Goal: Transaction & Acquisition: Purchase product/service

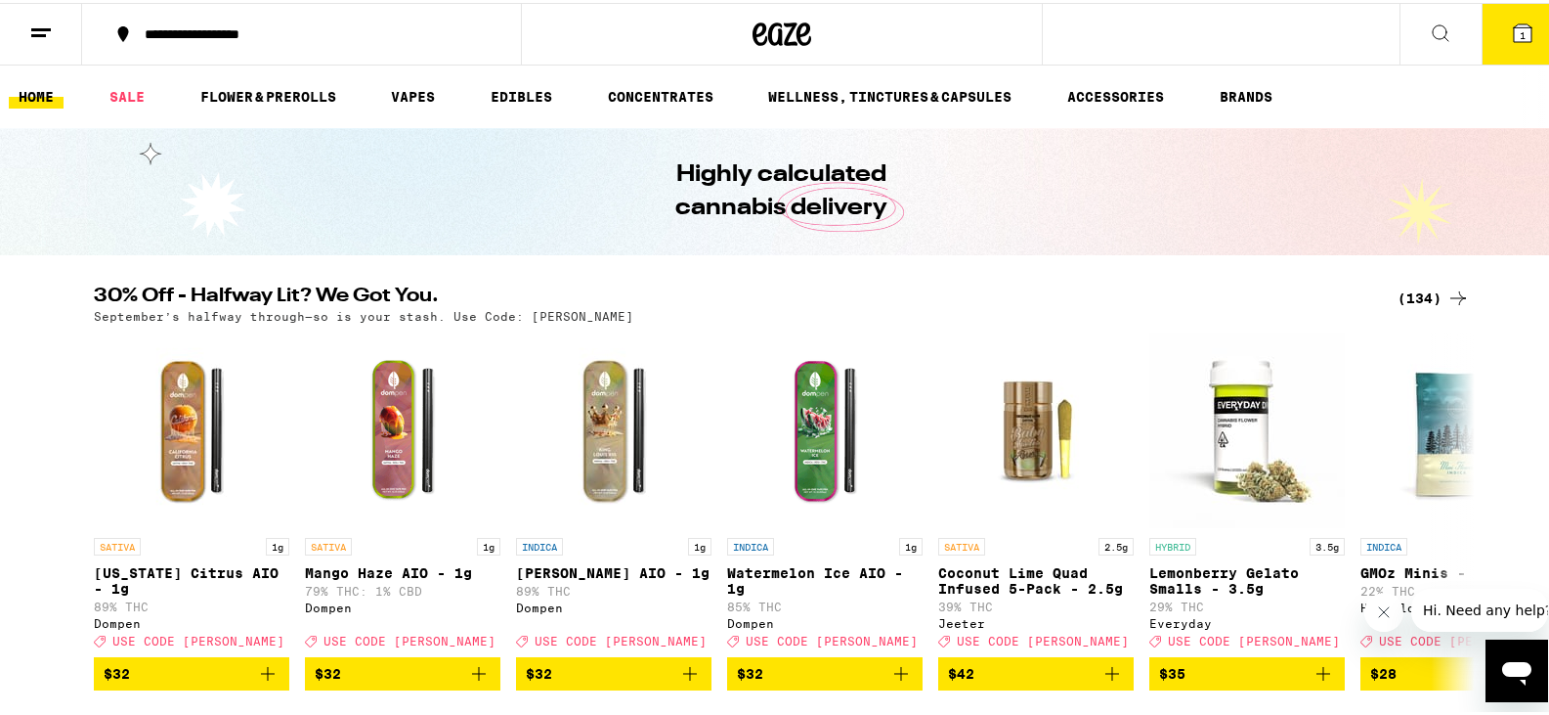
click at [1514, 33] on icon at bounding box center [1523, 31] width 18 height 18
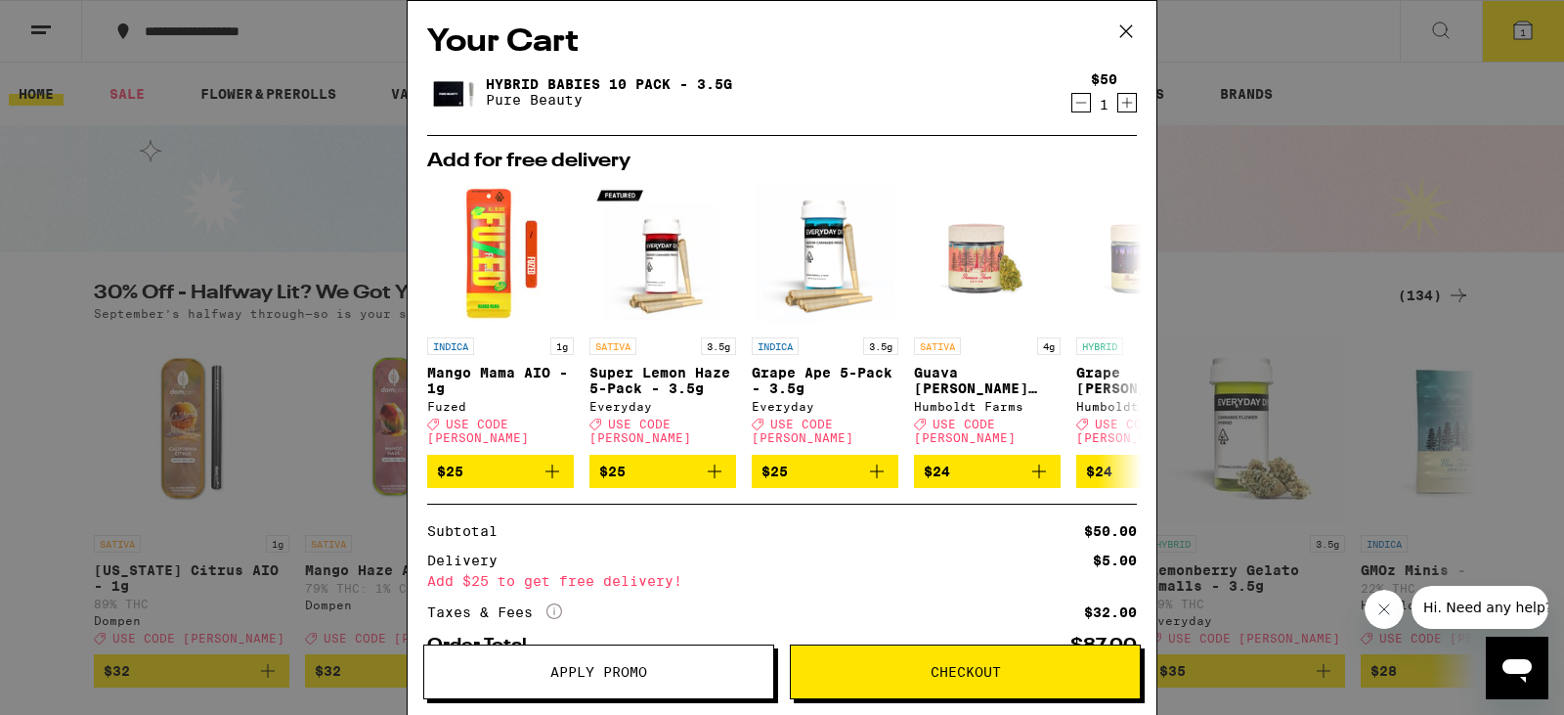
click at [970, 672] on span "Checkout" at bounding box center [966, 672] width 70 height 14
